Goal: Manage account settings

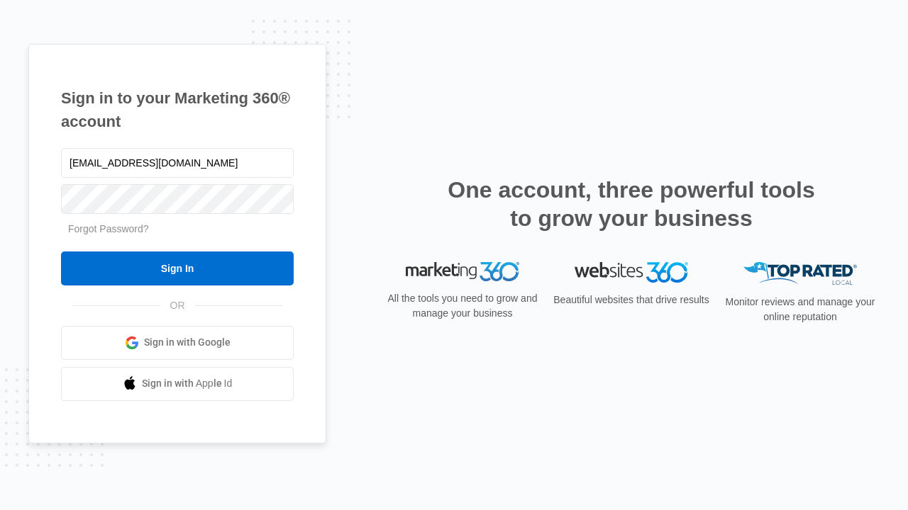
type input "dankie614@gmail.com"
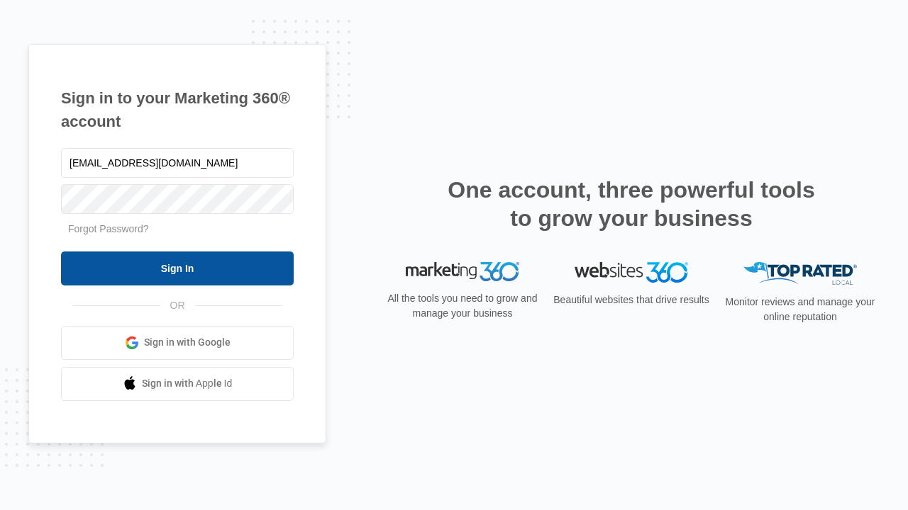
click at [177, 268] on input "Sign In" at bounding box center [177, 269] width 233 height 34
